Goal: Transaction & Acquisition: Purchase product/service

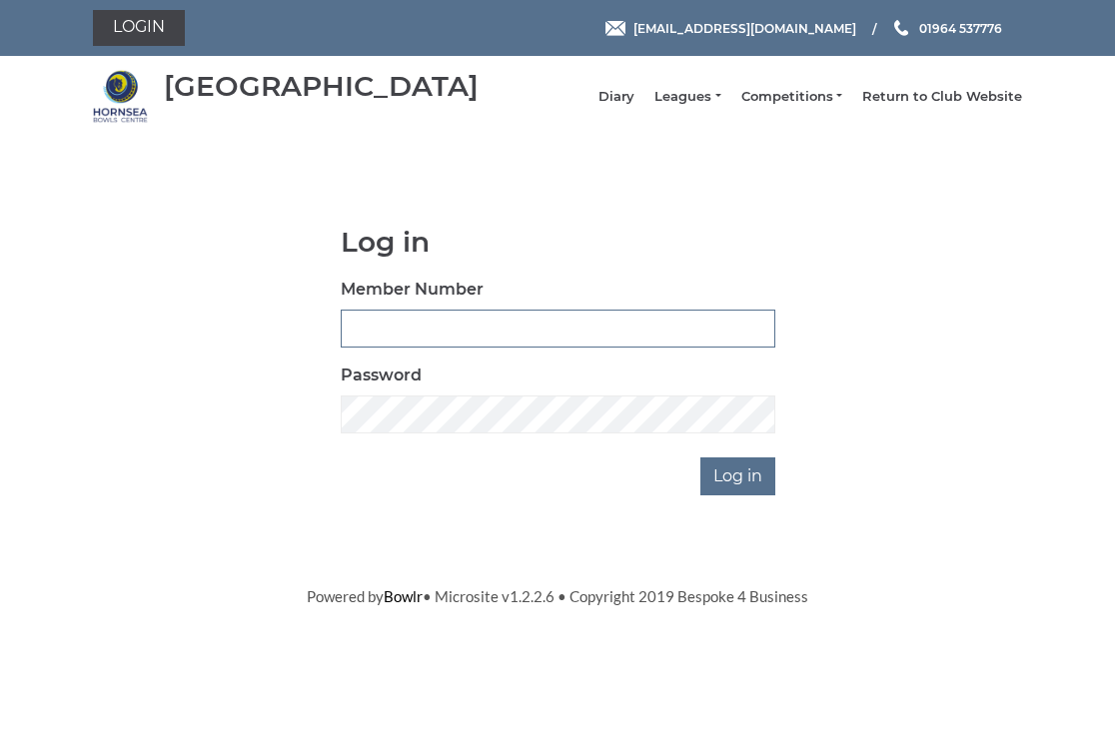
type input "0326"
click at [743, 489] on input "Log in" at bounding box center [737, 476] width 75 height 38
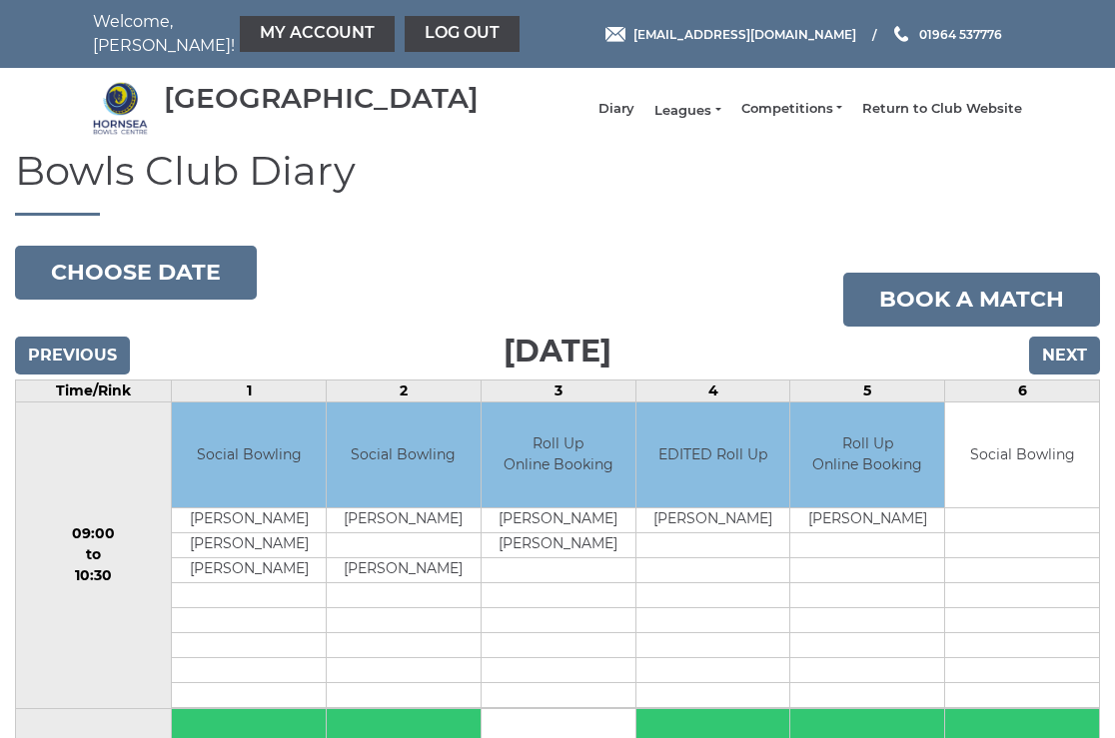
click at [701, 118] on link "Leagues" at bounding box center [687, 111] width 66 height 18
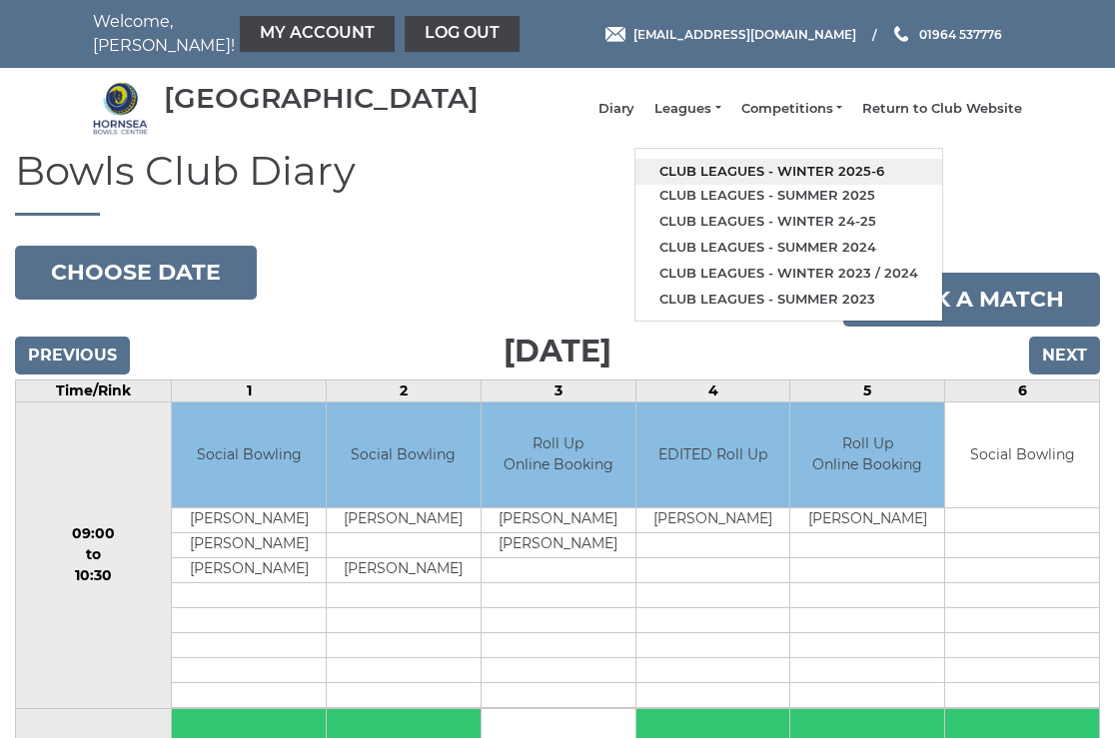
click at [747, 178] on link "Club leagues - Winter 2025-6" at bounding box center [788, 172] width 307 height 26
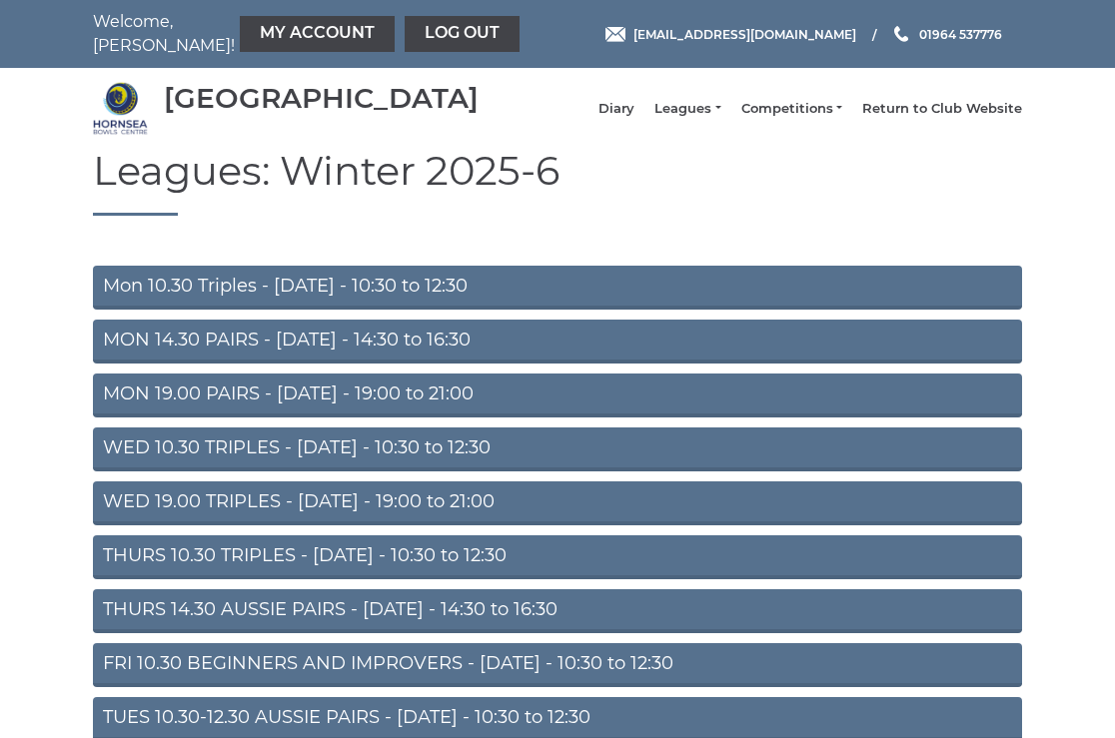
click at [300, 300] on link "Mon 10.30 Triples - [DATE] - 10:30 to 12:30" at bounding box center [557, 288] width 929 height 44
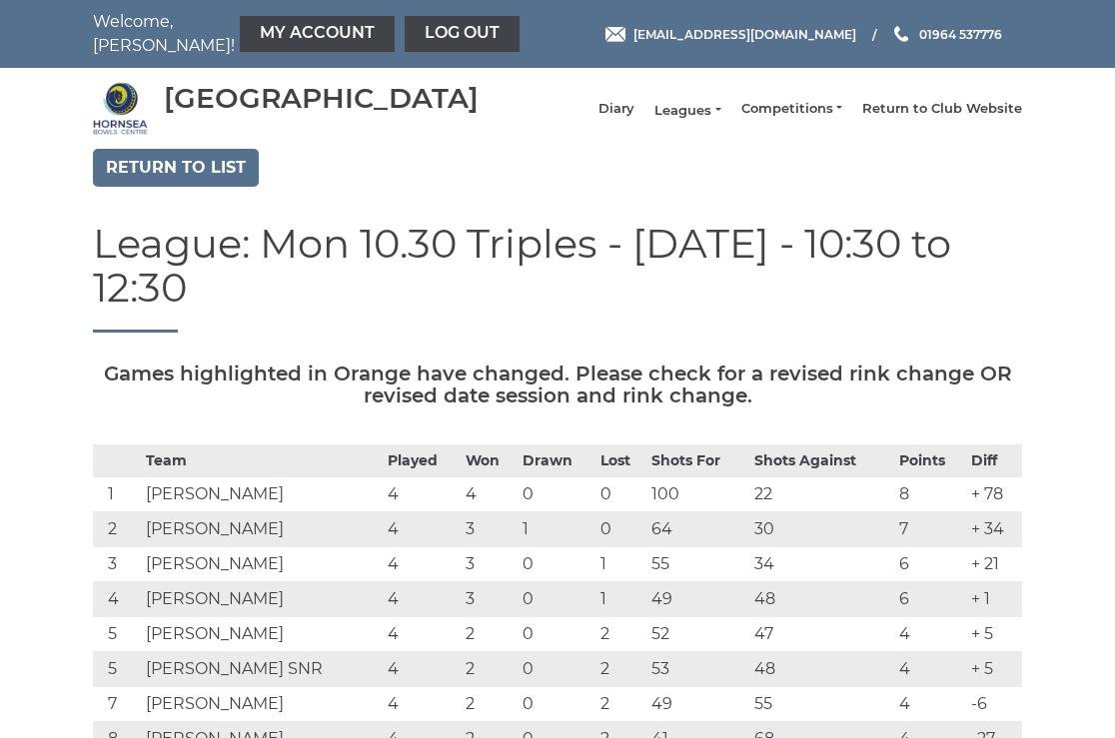
click at [706, 118] on link "Leagues" at bounding box center [687, 111] width 66 height 18
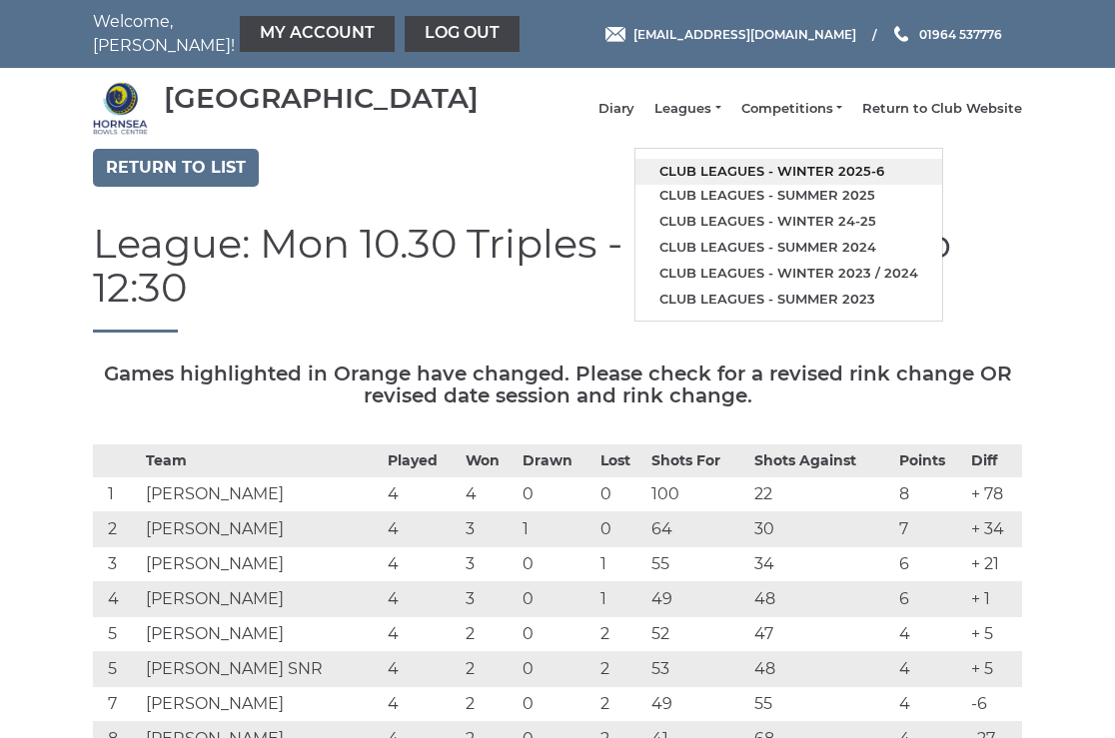
click at [748, 173] on link "Club leagues - Winter 2025-6" at bounding box center [788, 172] width 307 height 26
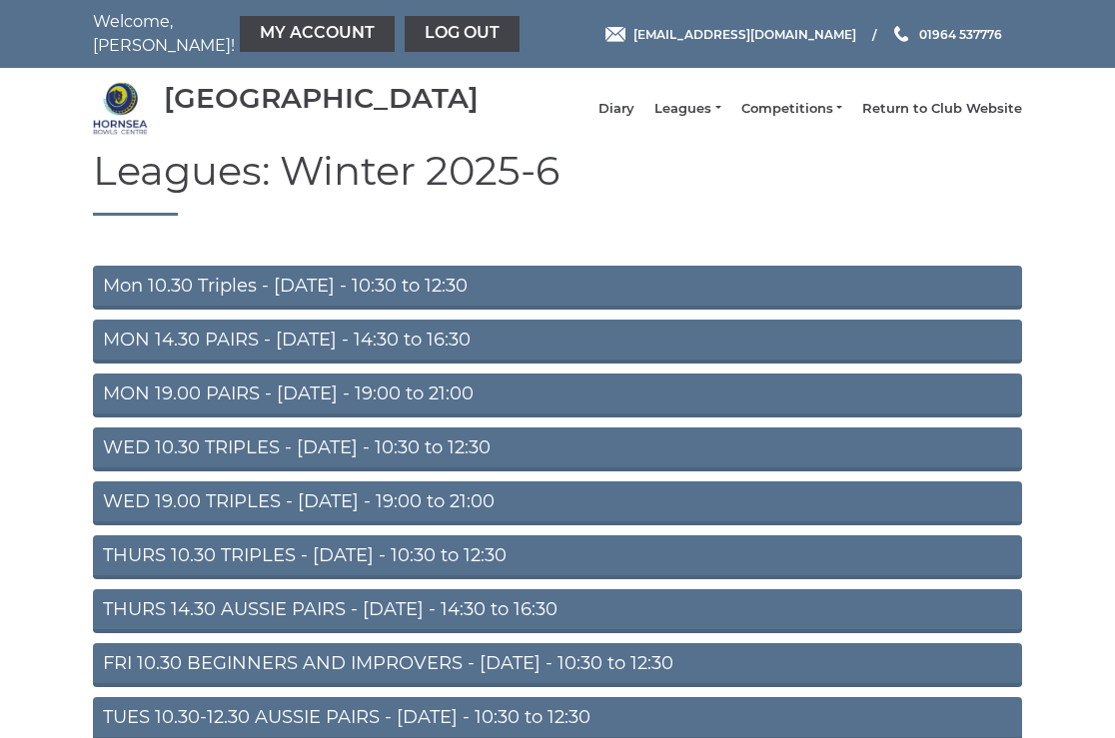
click at [331, 563] on link "THURS 10.30 TRIPLES - [DATE] - 10:30 to 12:30" at bounding box center [557, 557] width 929 height 44
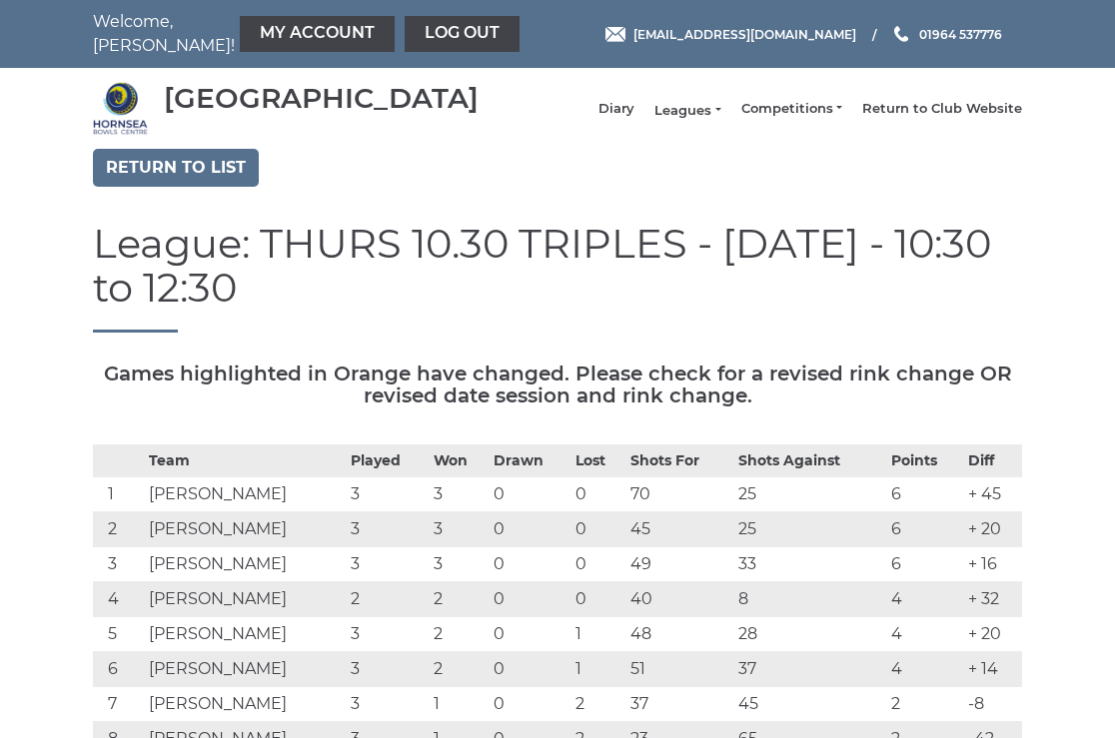
click at [707, 112] on link "Leagues" at bounding box center [687, 111] width 66 height 18
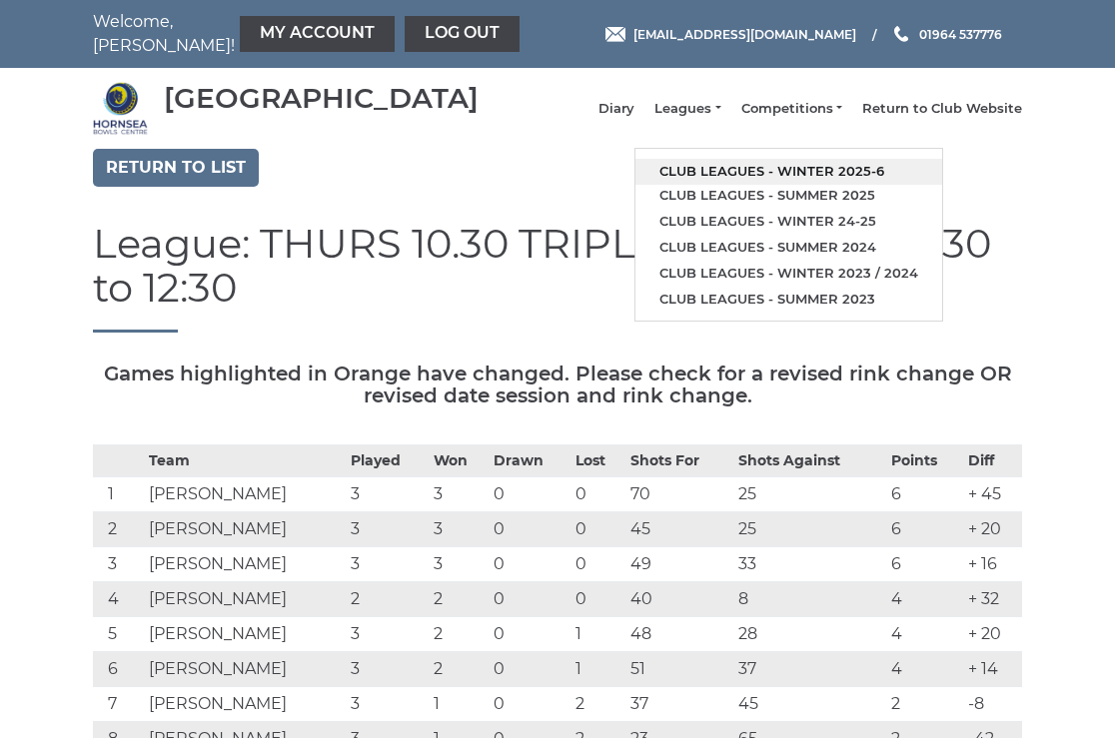
click at [770, 176] on link "Club leagues - Winter 2025-6" at bounding box center [788, 172] width 307 height 26
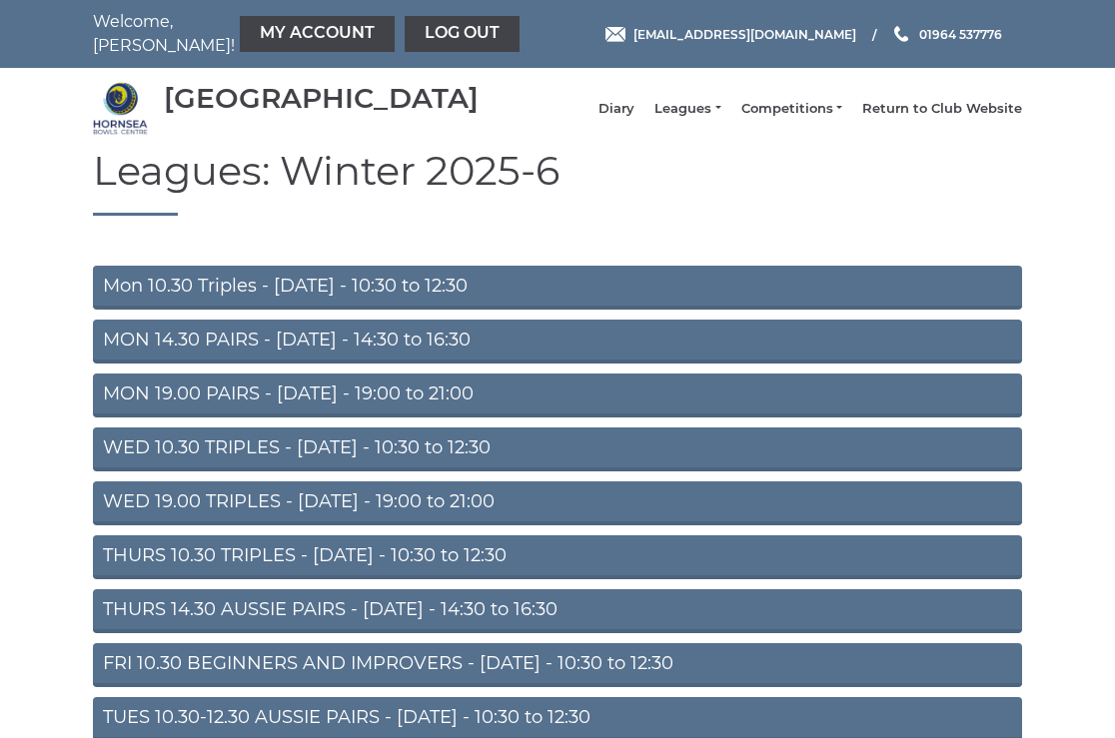
click at [315, 621] on link "THURS 14.30 AUSSIE PAIRS - [DATE] - 14:30 to 16:30" at bounding box center [557, 611] width 929 height 44
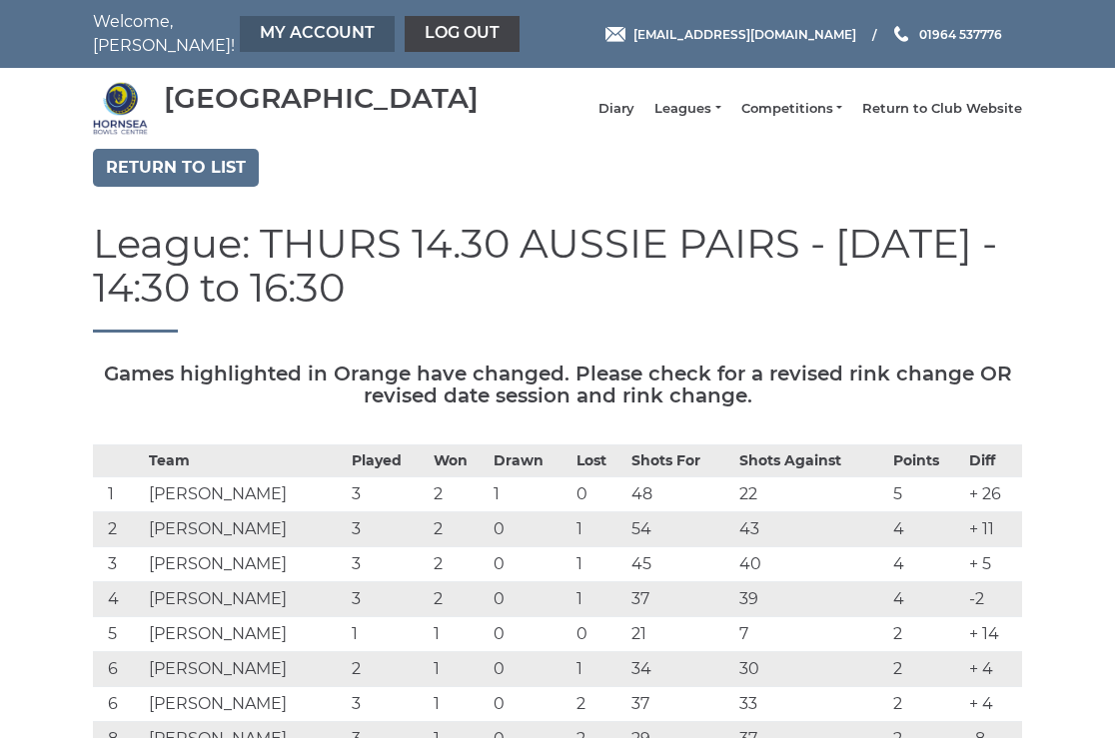
click at [262, 32] on link "My Account" at bounding box center [317, 34] width 155 height 36
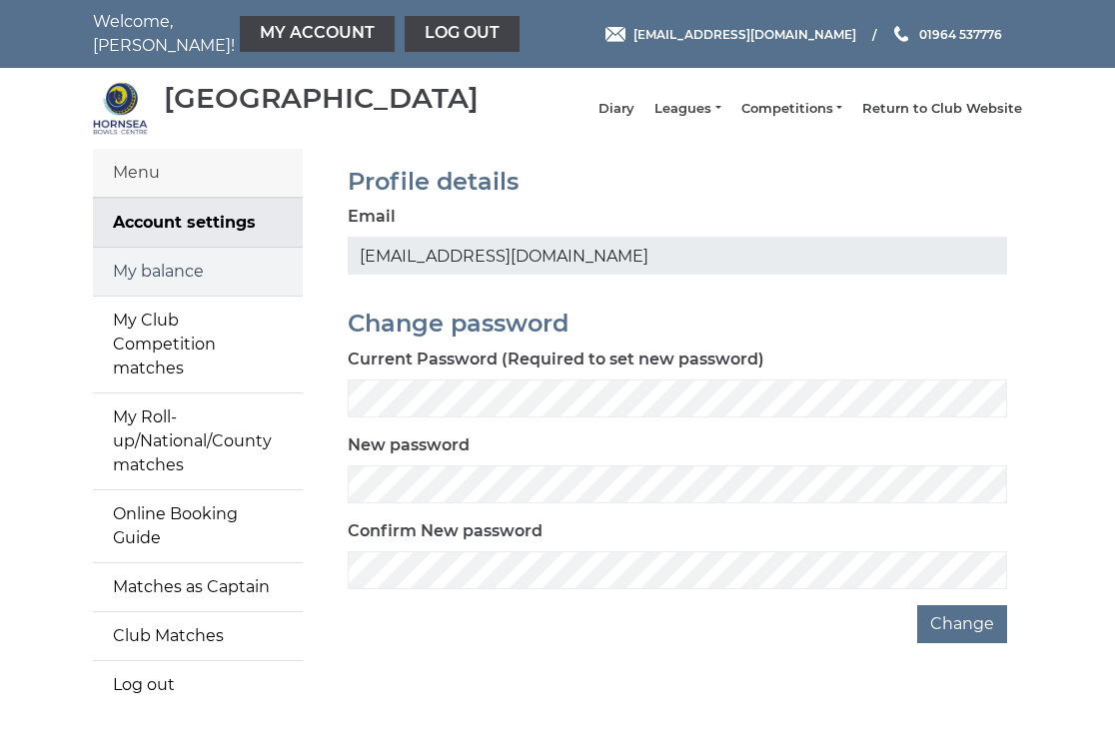
click at [179, 286] on link "My balance" at bounding box center [198, 272] width 210 height 48
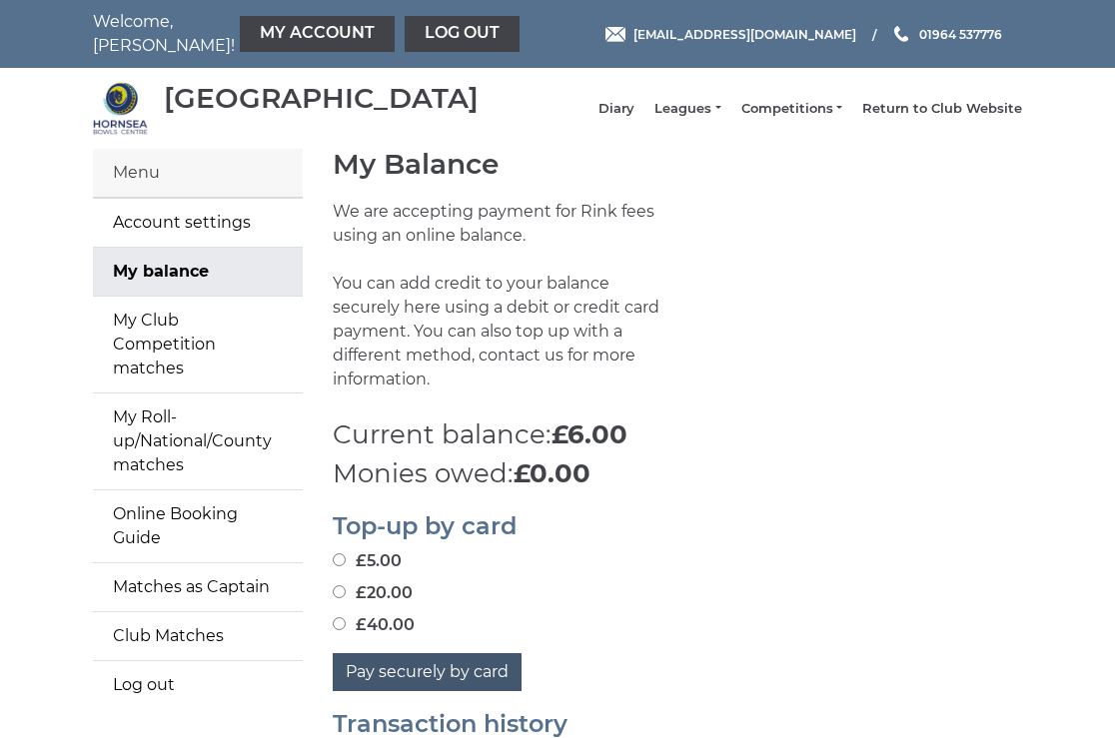
click at [426, 653] on button "Pay securely by card" at bounding box center [427, 672] width 189 height 38
click at [339, 585] on input "£20.00" at bounding box center [339, 591] width 13 height 13
radio input "true"
click at [337, 617] on input "£40.00" at bounding box center [339, 623] width 13 height 13
radio input "true"
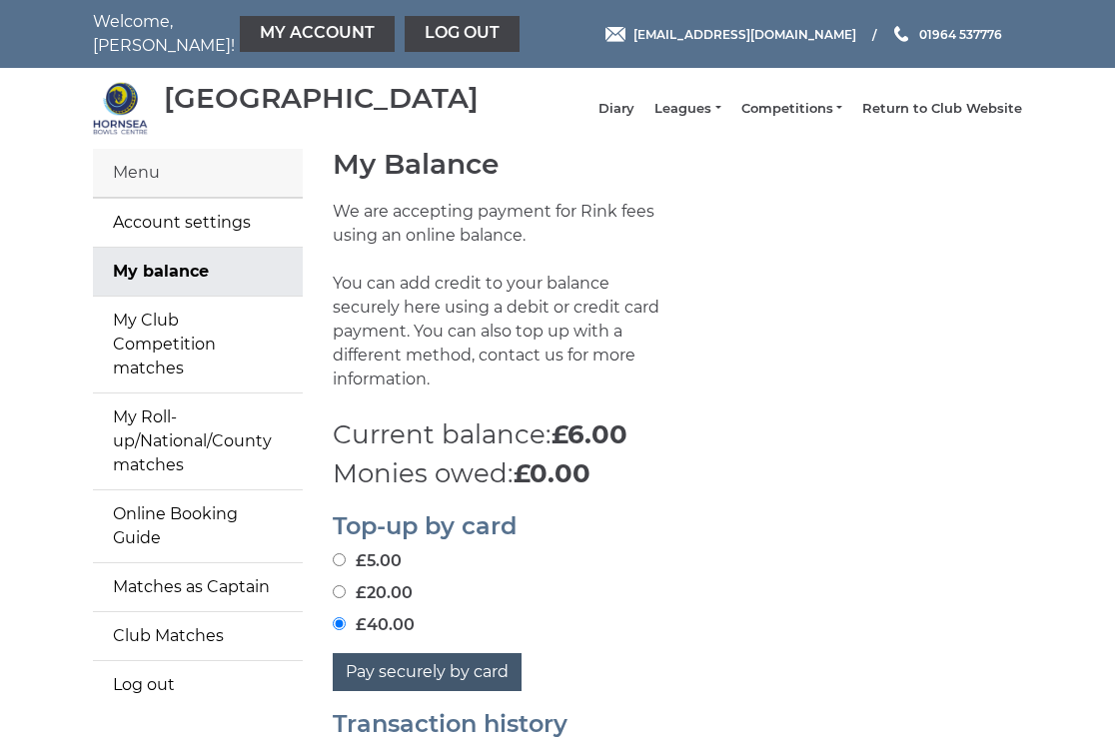
click at [413, 661] on button "Pay securely by card" at bounding box center [427, 672] width 189 height 38
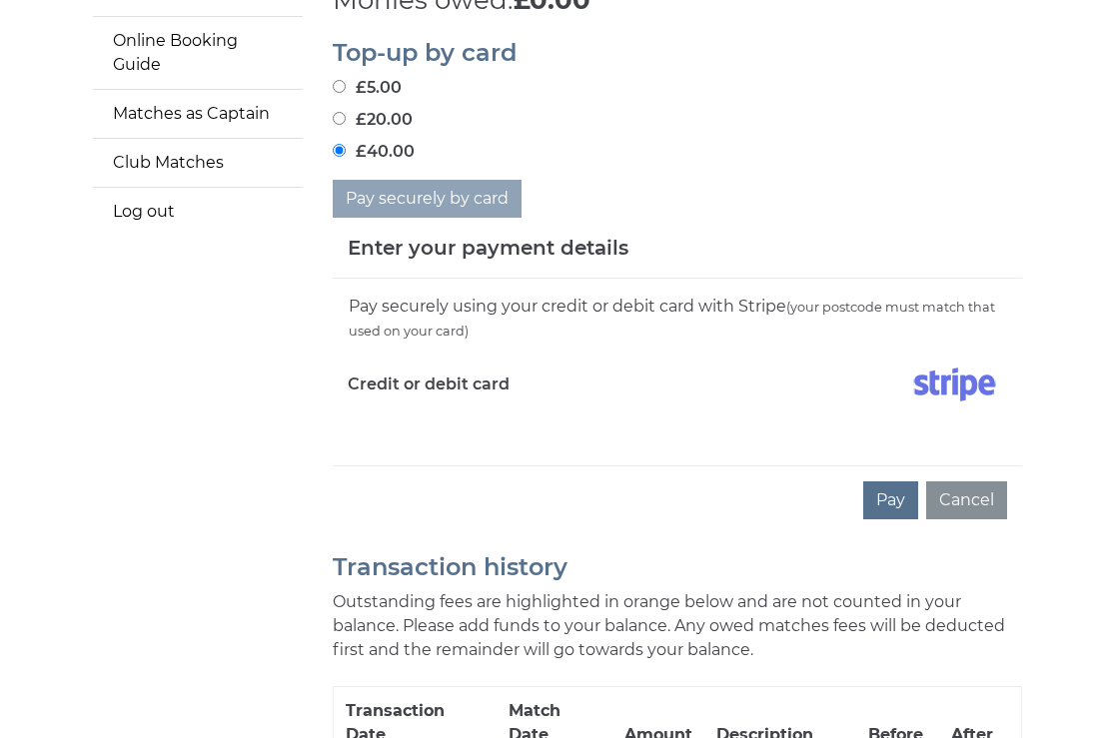
scroll to position [529, 0]
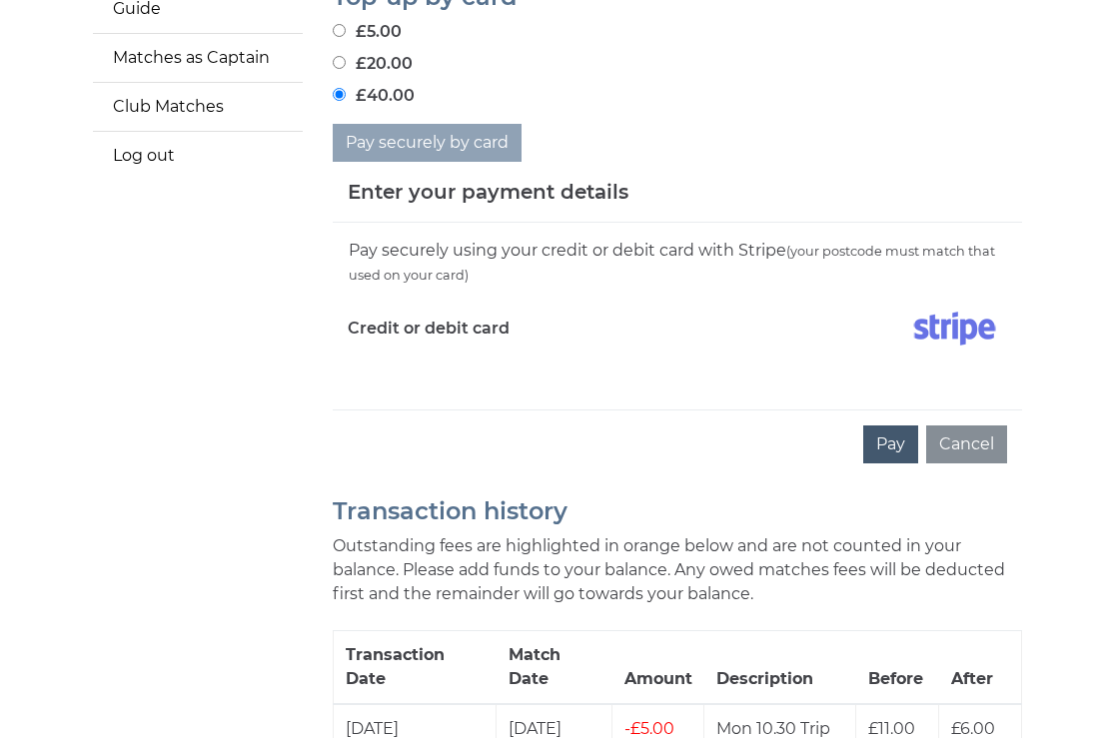
click at [896, 436] on button "Pay" at bounding box center [890, 445] width 55 height 38
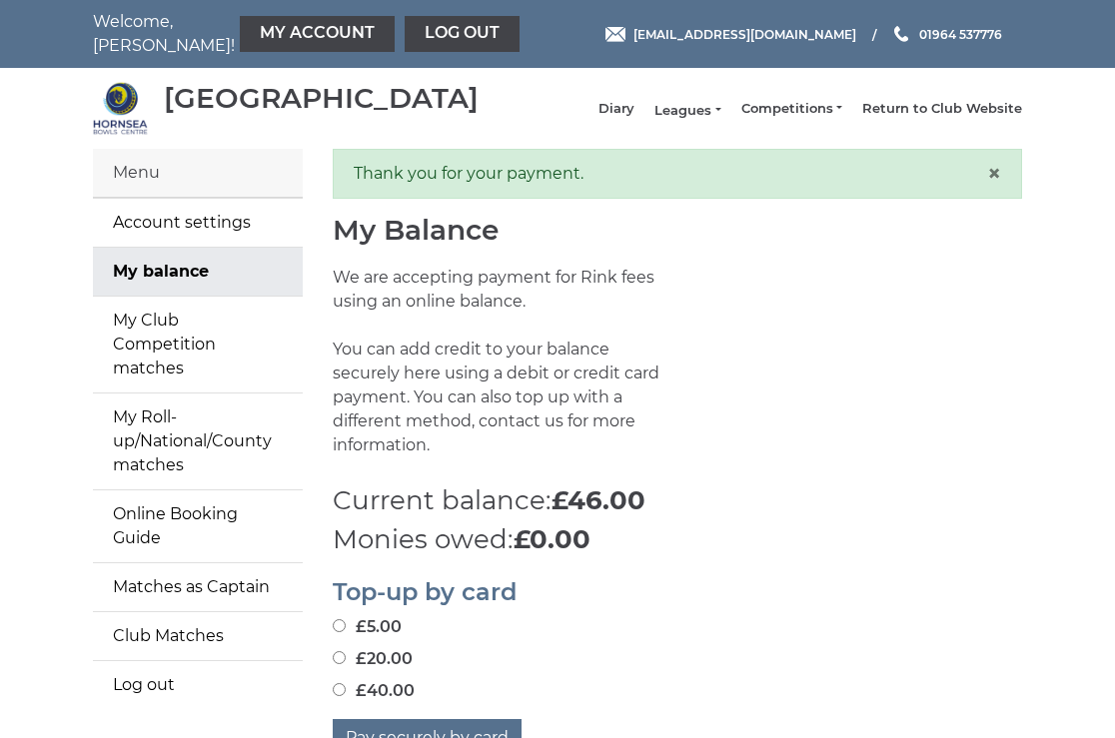
click at [711, 119] on link "Leagues" at bounding box center [687, 111] width 66 height 18
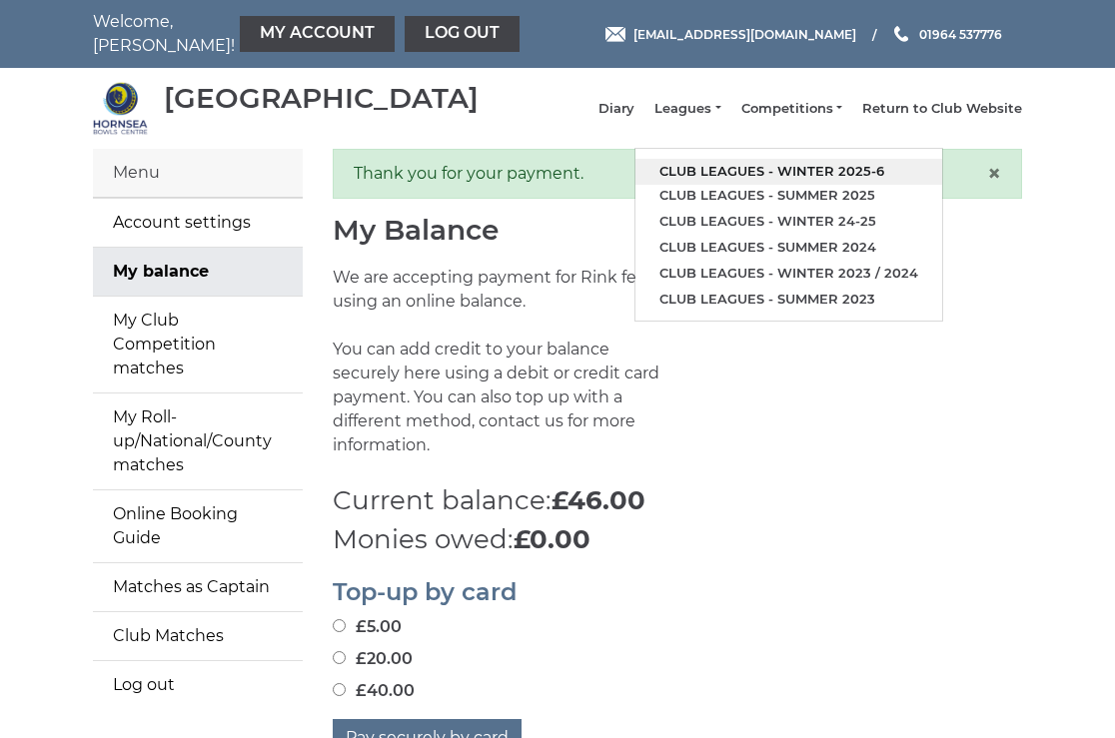
click at [763, 175] on link "Club leagues - Winter 2025-6" at bounding box center [788, 172] width 307 height 26
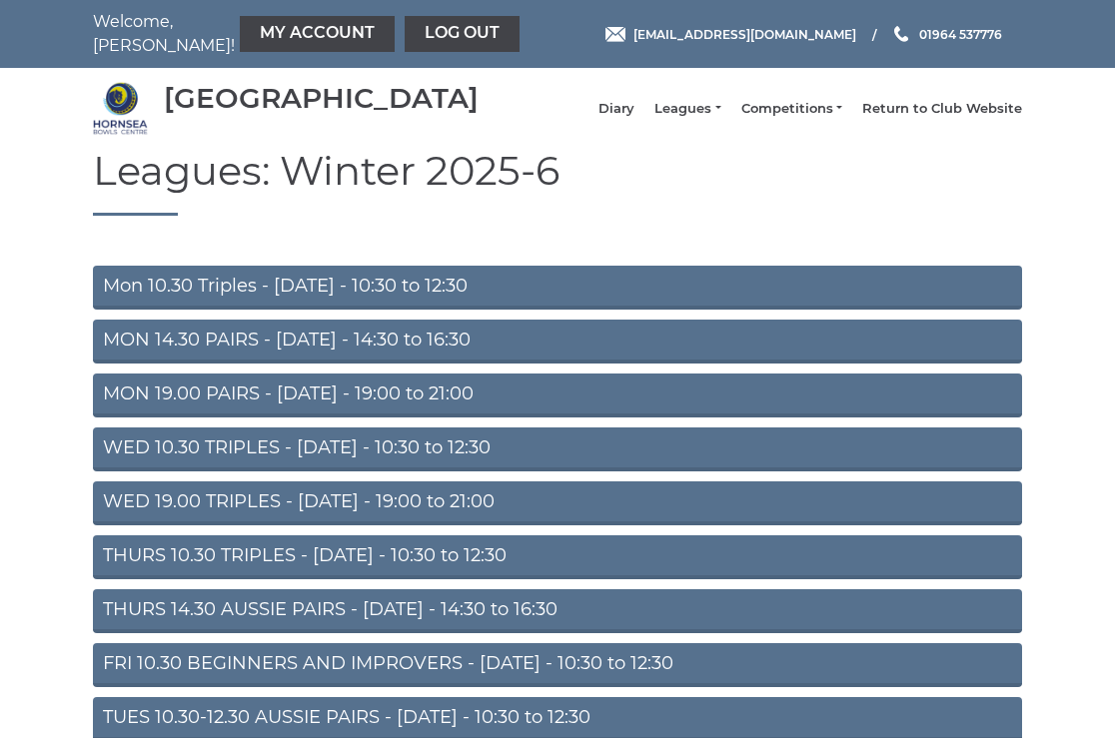
click at [329, 621] on link "THURS 14.30 AUSSIE PAIRS - [DATE] - 14:30 to 16:30" at bounding box center [557, 611] width 929 height 44
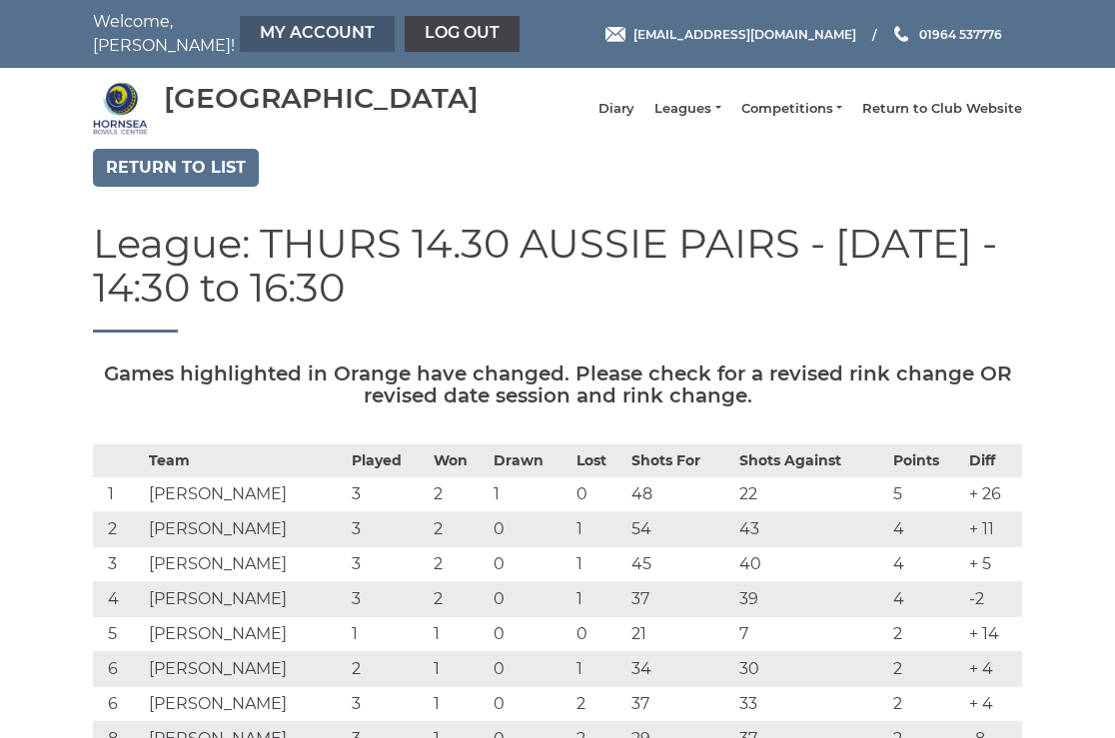
click at [260, 38] on link "My Account" at bounding box center [317, 34] width 155 height 36
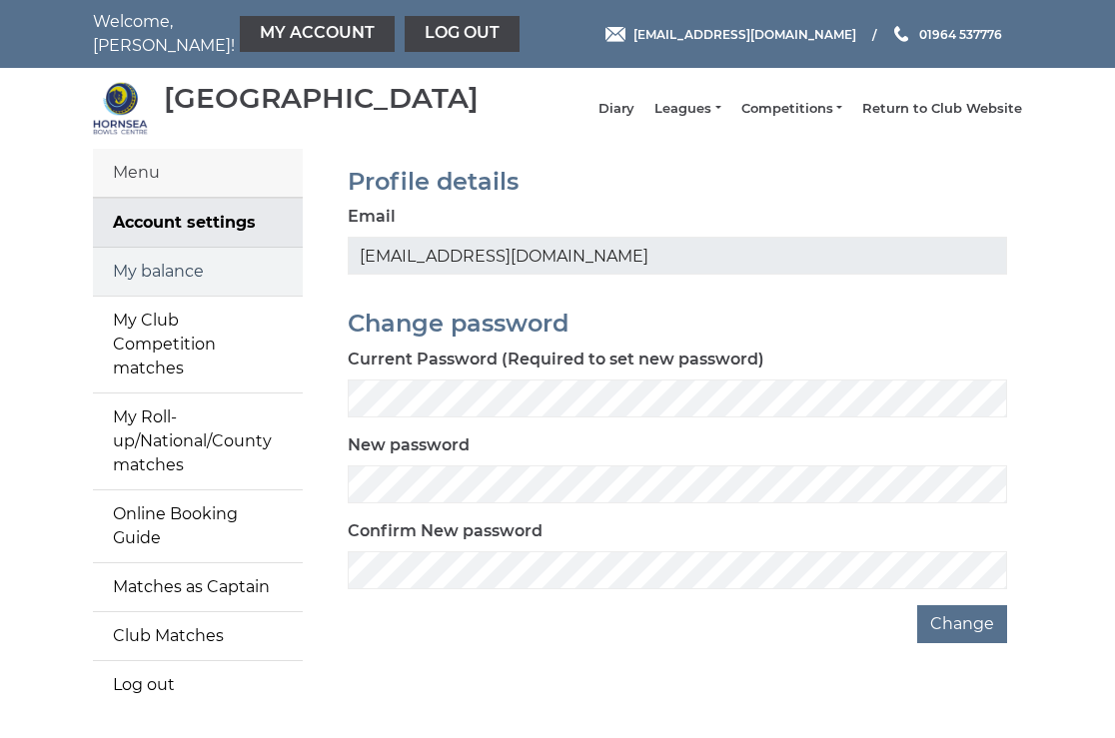
click at [170, 291] on link "My balance" at bounding box center [198, 272] width 210 height 48
